Goal: Transaction & Acquisition: Purchase product/service

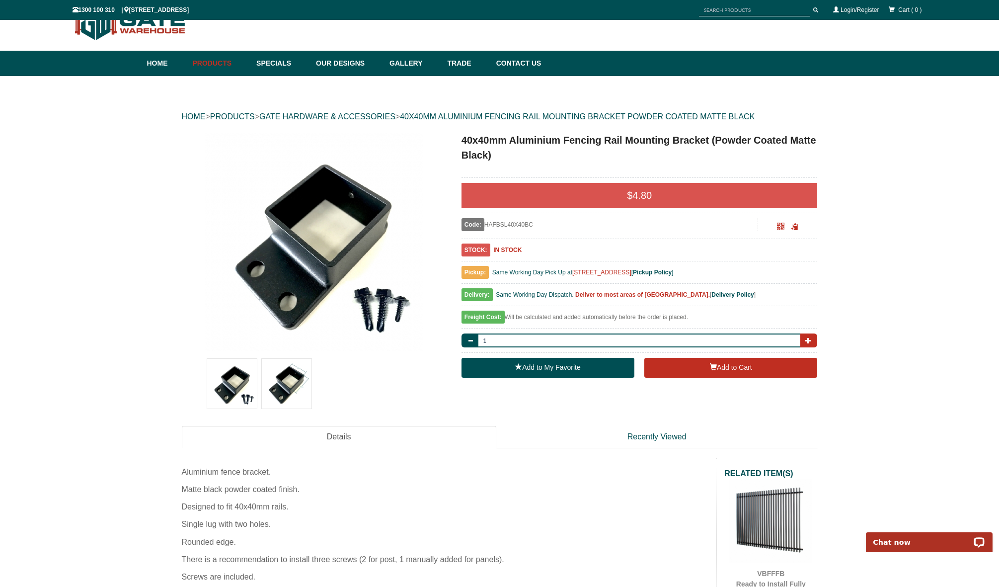
click at [808, 340] on span "button" at bounding box center [808, 340] width 6 height 6
type input "4"
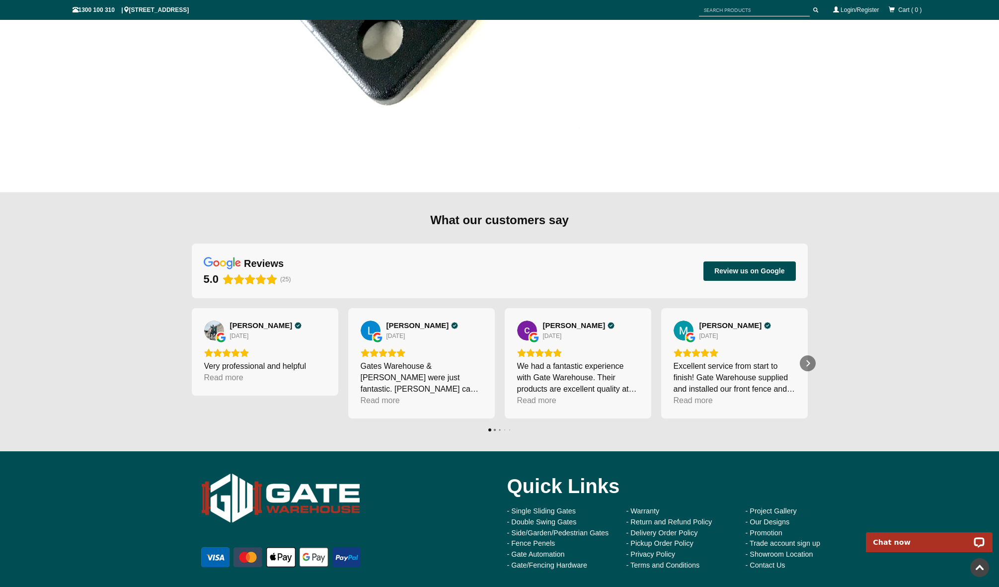
scroll to position [1029, 0]
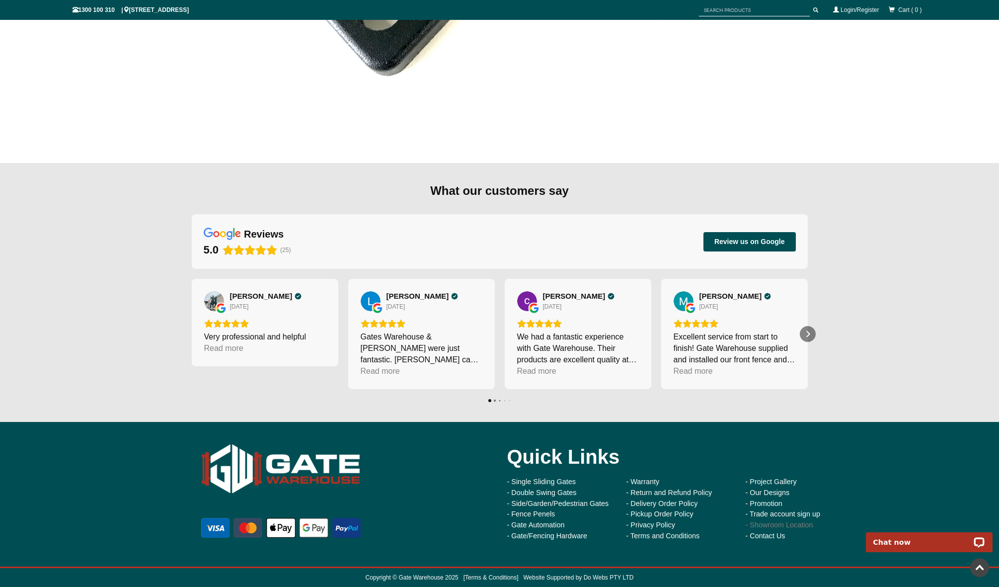
click at [791, 525] on link "- Showroom Location" at bounding box center [780, 525] width 68 height 8
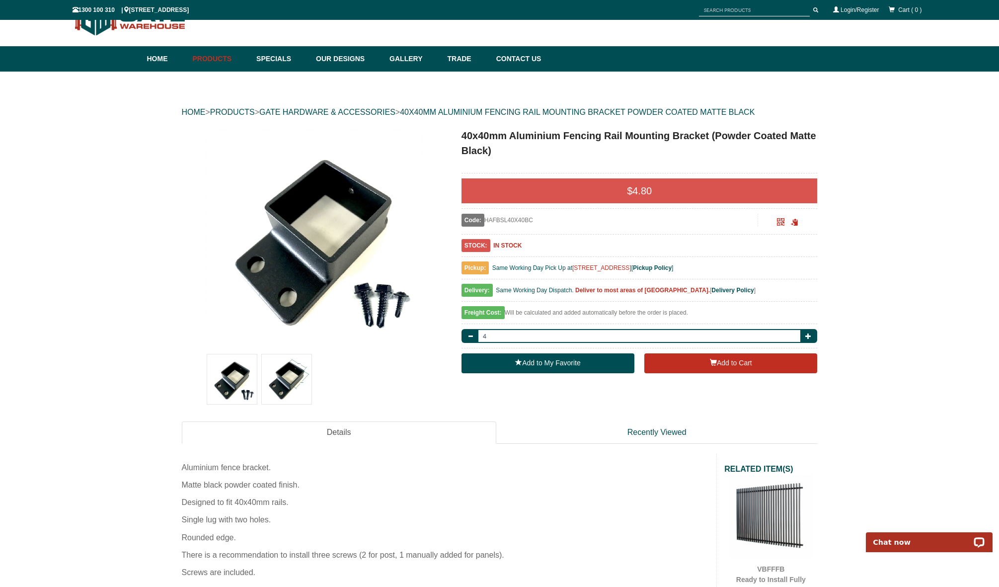
scroll to position [30, 0]
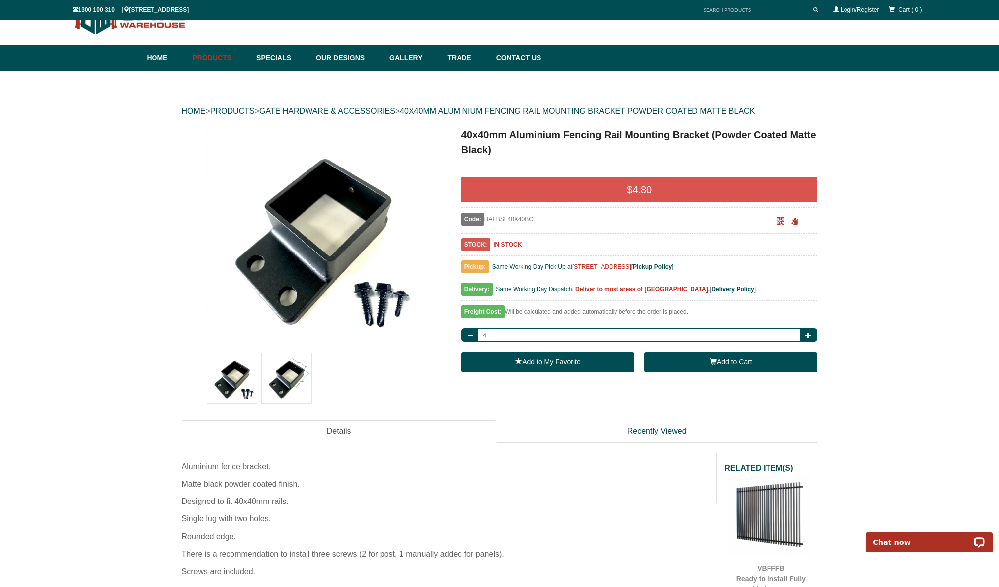
click at [730, 365] on button "Add to Cart" at bounding box center [730, 362] width 173 height 20
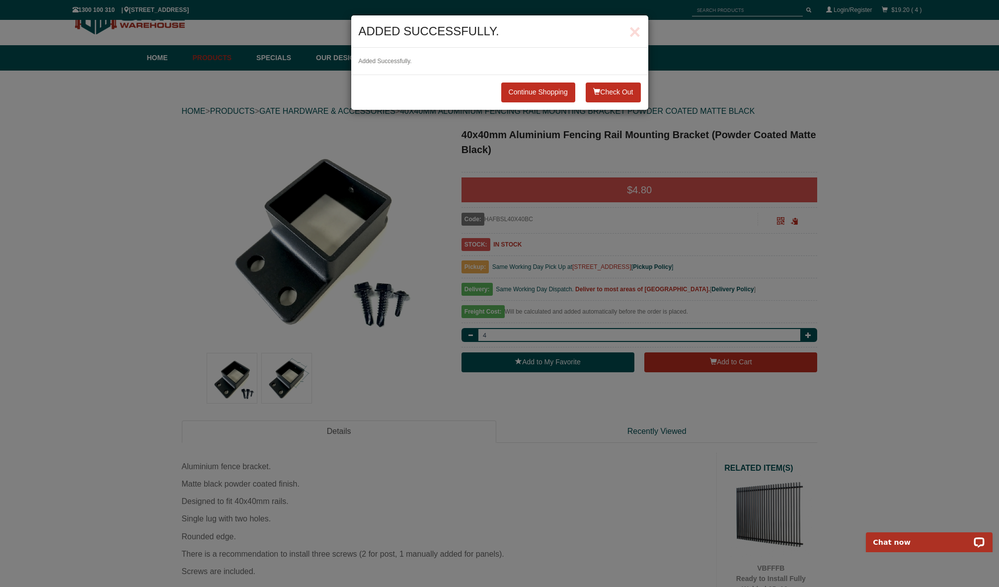
click at [619, 89] on button "Check Out" at bounding box center [613, 92] width 55 height 20
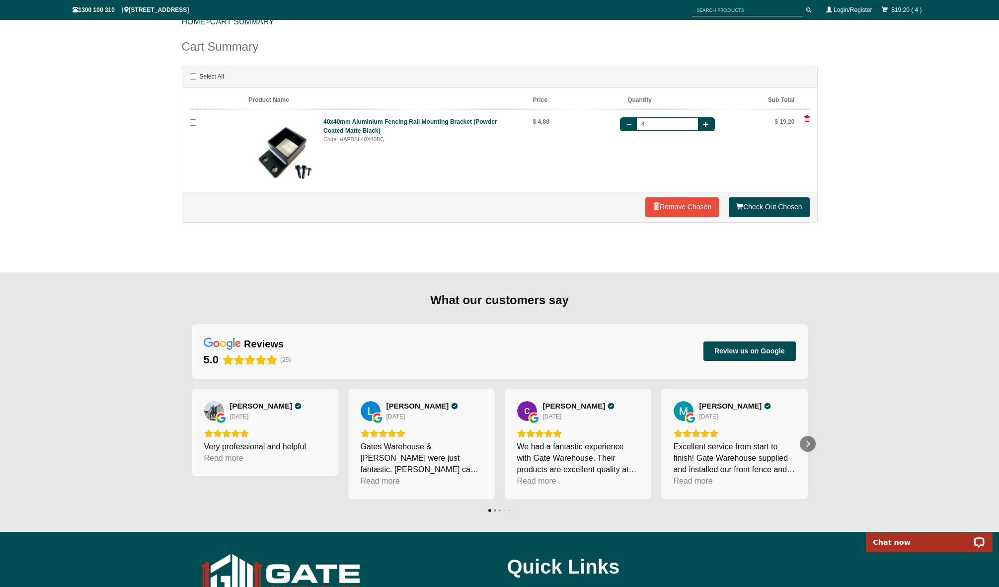
scroll to position [121, 0]
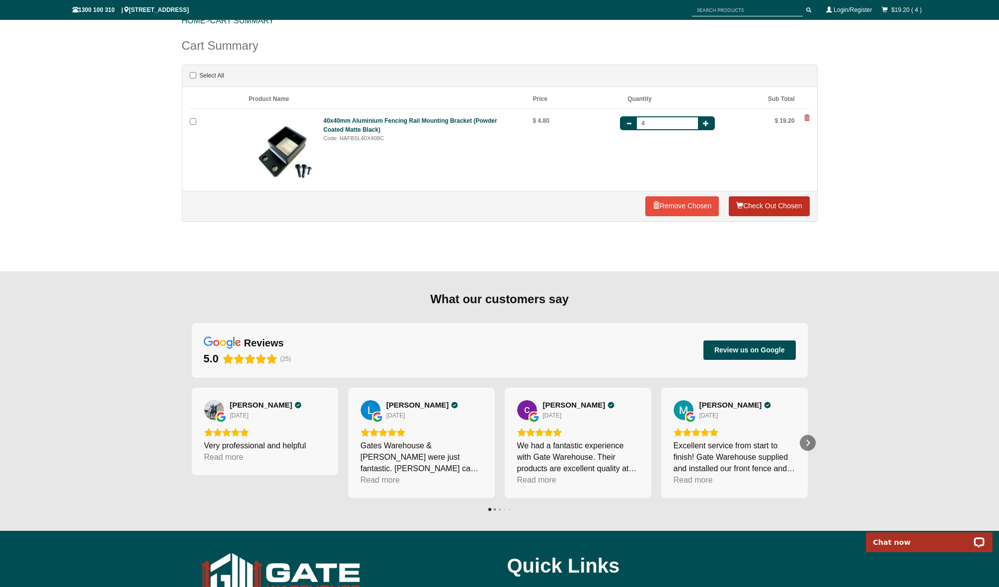
click at [771, 206] on link "Check Out Chosen" at bounding box center [769, 206] width 80 height 20
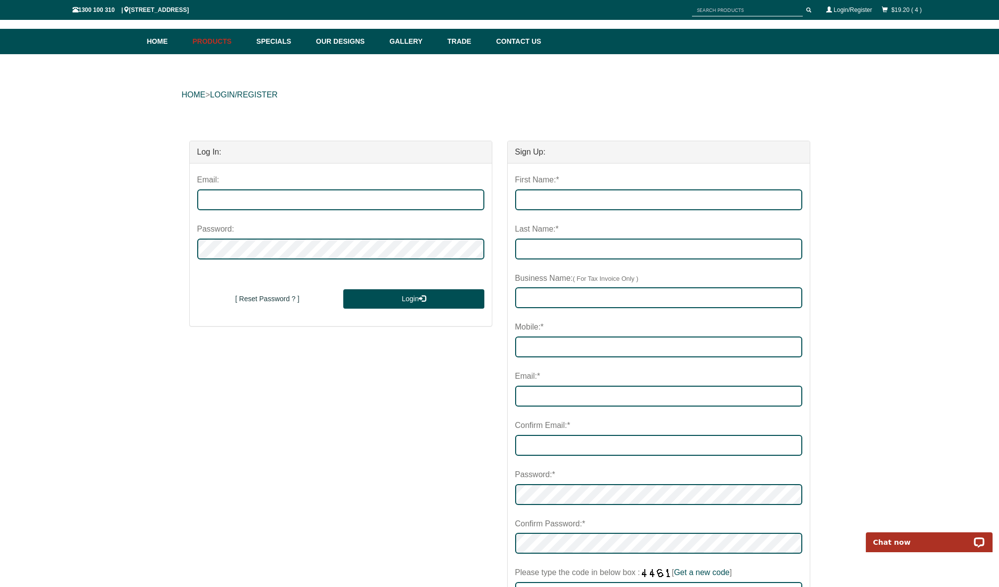
scroll to position [45, 0]
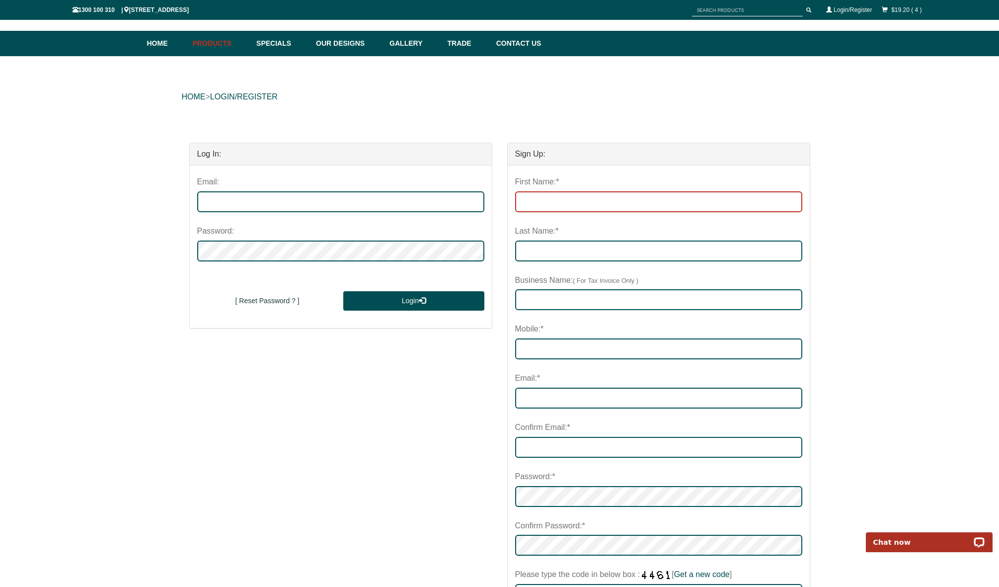
click at [579, 203] on input "First Name:*" at bounding box center [658, 201] width 287 height 21
type input "Paul"
type input "McFarlane"
type input "0421141593"
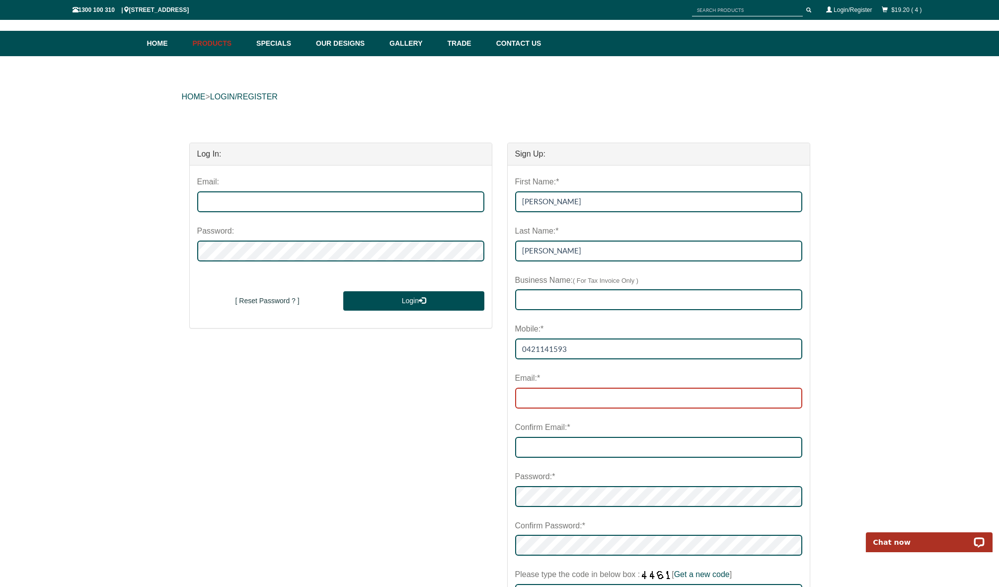
type input "pmcfarl2@gmail.com"
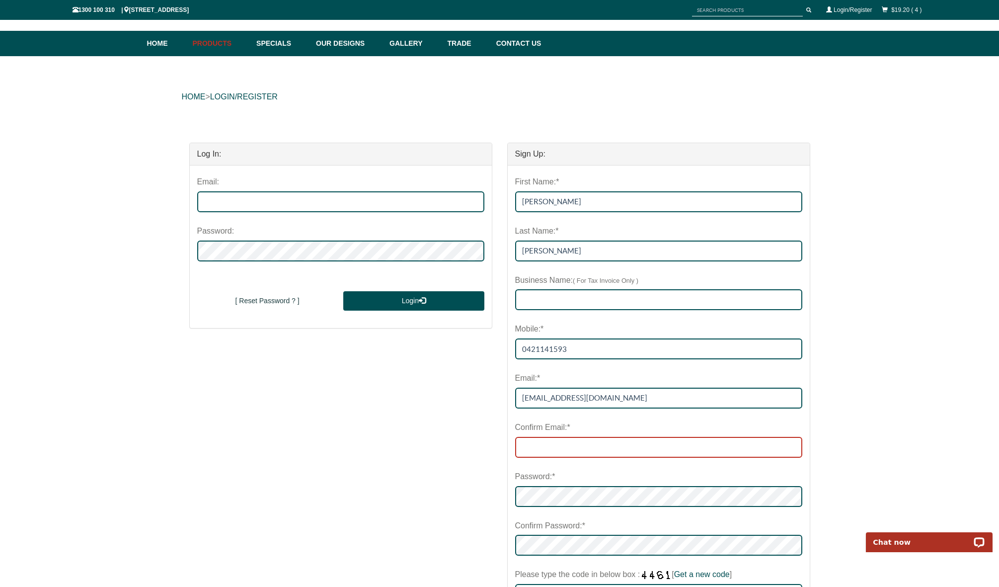
type input "pmcfarl2@gmail.com"
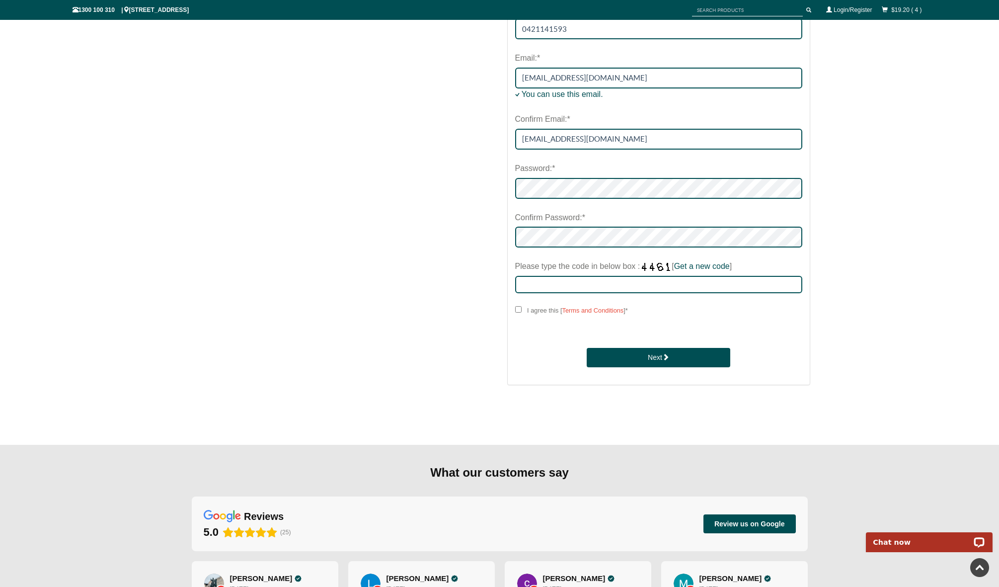
scroll to position [367, 0]
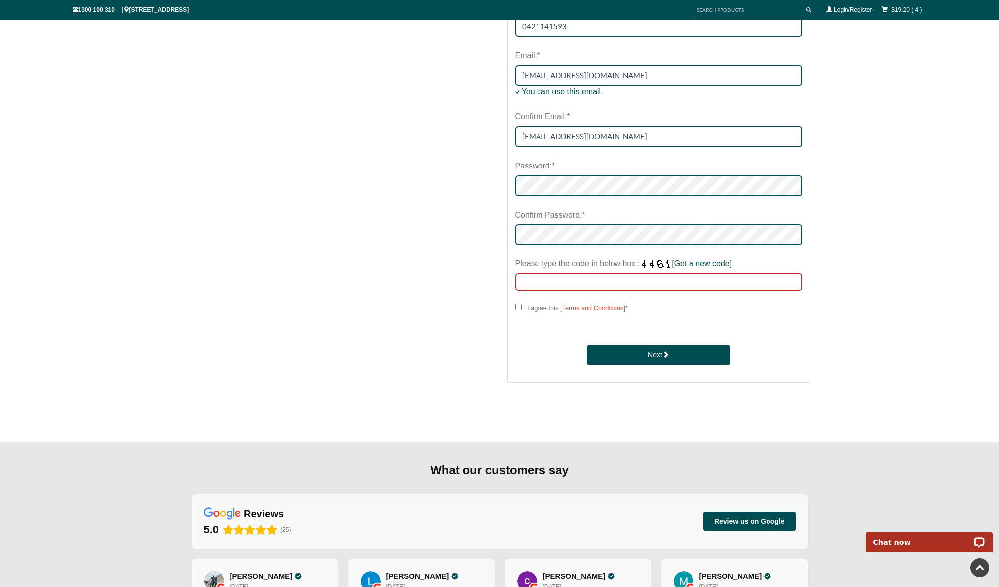
click at [548, 282] on input "Please type the code in below box : [ Get a new code ]" at bounding box center [658, 281] width 287 height 17
type input "4178"
click at [517, 306] on input "I agree this [ Terms and Conditions ] *" at bounding box center [518, 307] width 6 height 6
checkbox input "****"
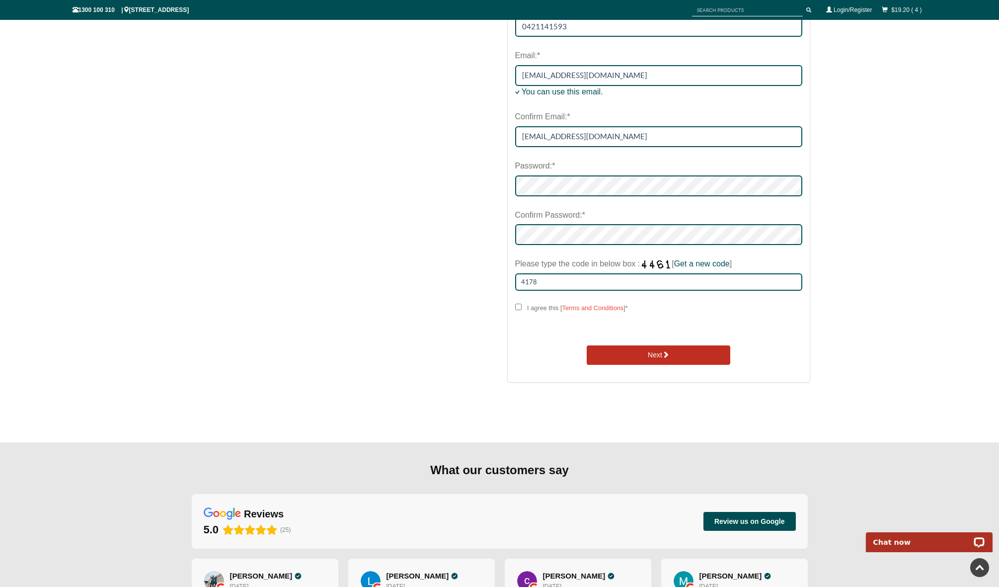
click at [640, 354] on button "Next" at bounding box center [659, 355] width 144 height 20
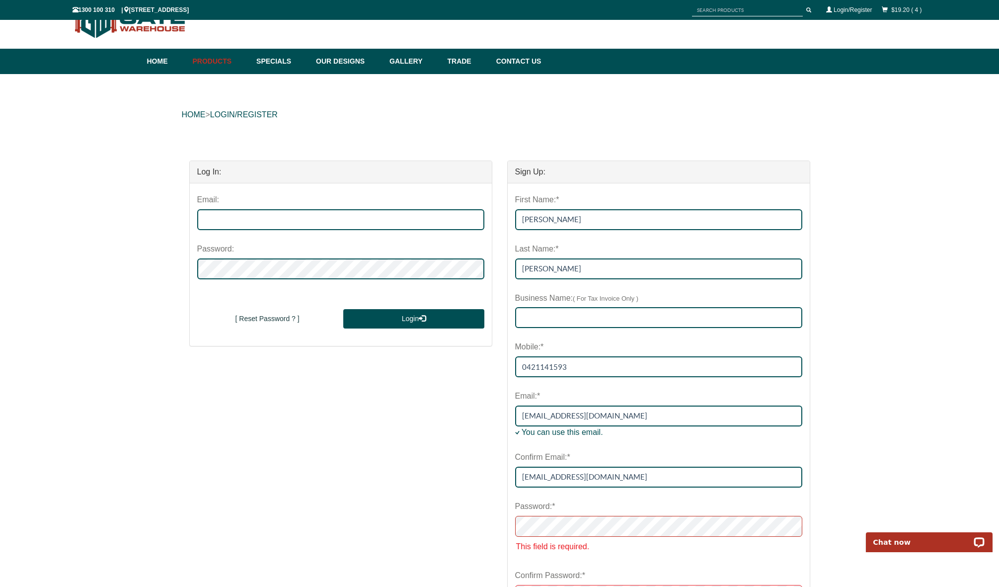
scroll to position [0, 0]
